Goal: Information Seeking & Learning: Learn about a topic

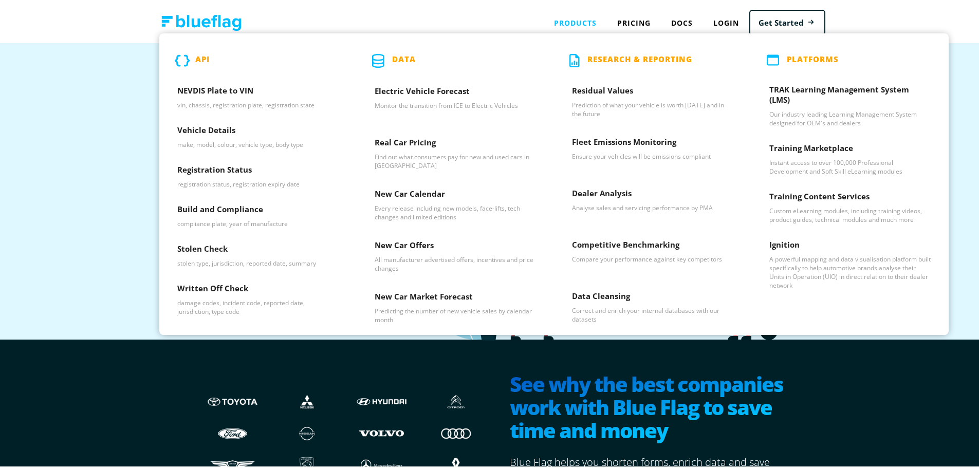
click at [403, 62] on p "Data" at bounding box center [404, 59] width 24 height 14
click at [396, 57] on p "Data" at bounding box center [404, 59] width 24 height 14
click at [199, 60] on p "API" at bounding box center [202, 59] width 14 height 14
click at [582, 27] on div "Products API NEVDIS Plate to VIN vin, chassis, registration plate, registration…" at bounding box center [575, 20] width 63 height 21
click at [392, 61] on p "Data" at bounding box center [404, 59] width 24 height 14
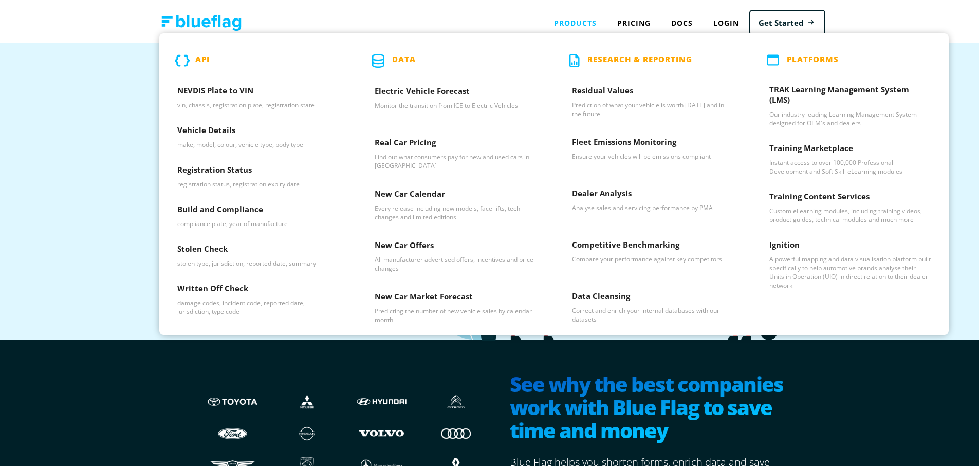
click at [401, 55] on p "Data" at bounding box center [404, 59] width 24 height 14
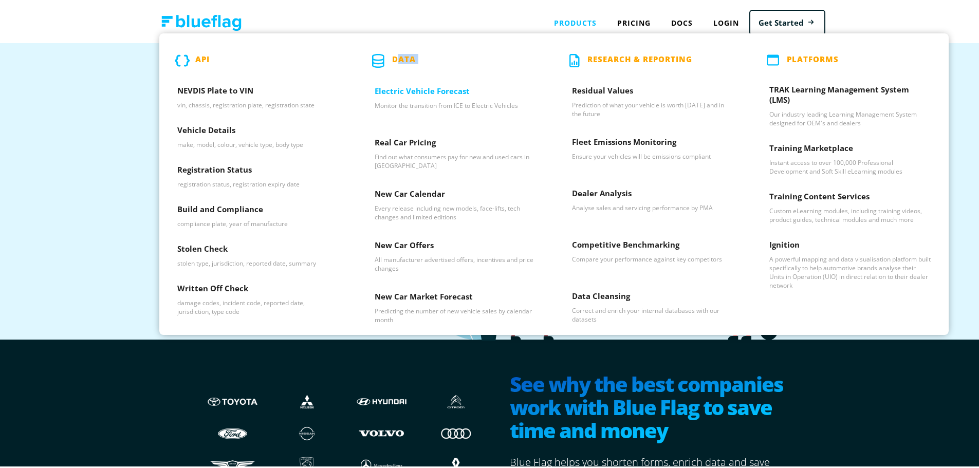
click at [396, 87] on h3 "Electric Vehicle Forecast" at bounding box center [455, 91] width 161 height 15
click at [383, 136] on h3 "Real Car Pricing" at bounding box center [455, 142] width 161 height 15
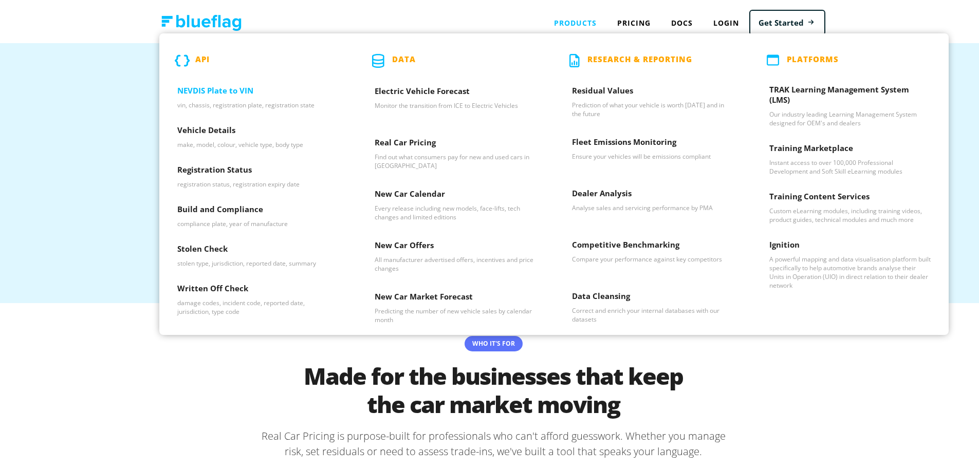
click at [221, 92] on h3 "NEVDIS Plate to VIN" at bounding box center [257, 90] width 161 height 15
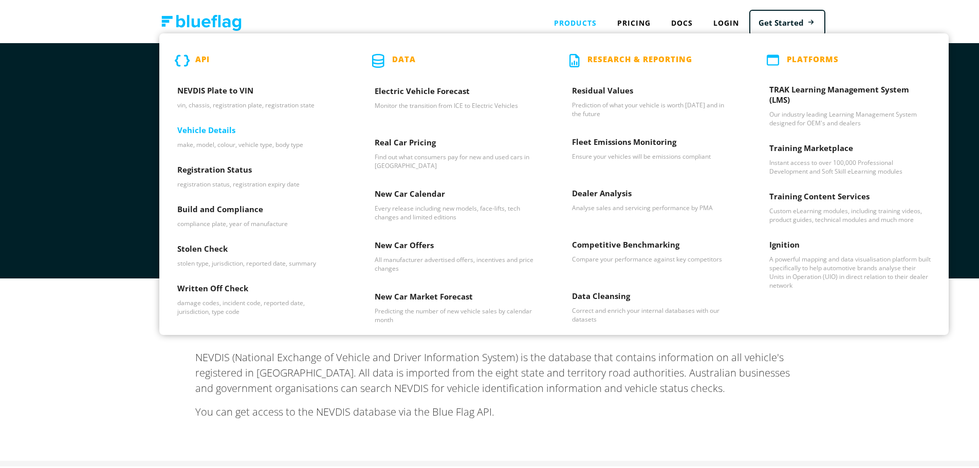
click at [184, 135] on h3 "Vehicle Details" at bounding box center [257, 130] width 161 height 15
click at [204, 176] on h3 "Registration Status" at bounding box center [257, 169] width 161 height 15
click at [412, 202] on p "Every release including new models, face-lifts, tech changes and limited editio…" at bounding box center [455, 210] width 161 height 17
